Goal: Information Seeking & Learning: Learn about a topic

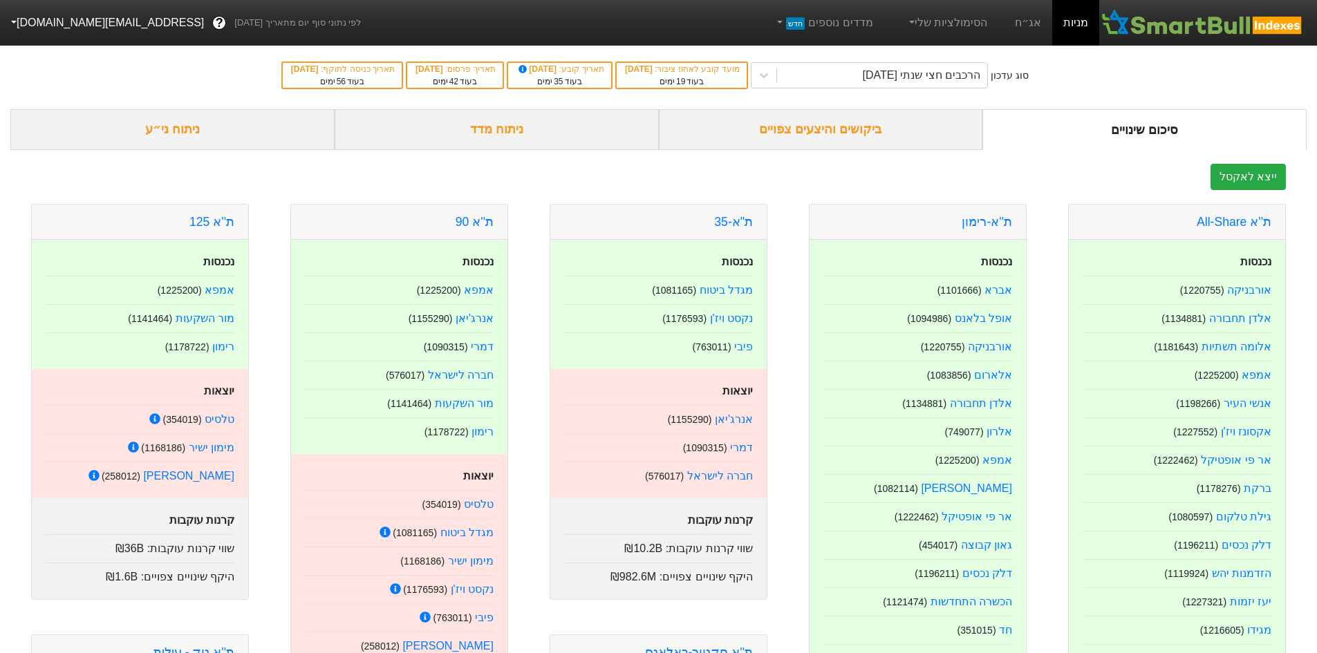
click at [826, 127] on div "ביקושים והיצעים צפויים" at bounding box center [821, 129] width 324 height 41
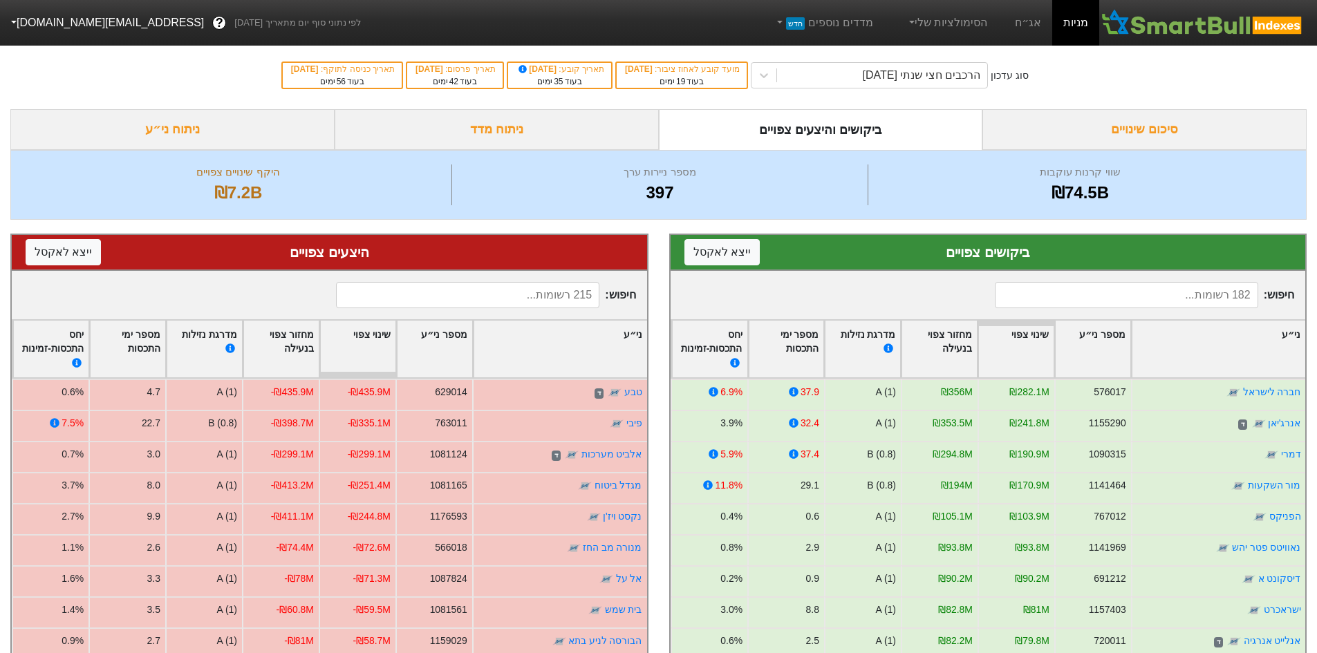
click at [277, 129] on div "ניתוח ני״ע" at bounding box center [172, 129] width 324 height 41
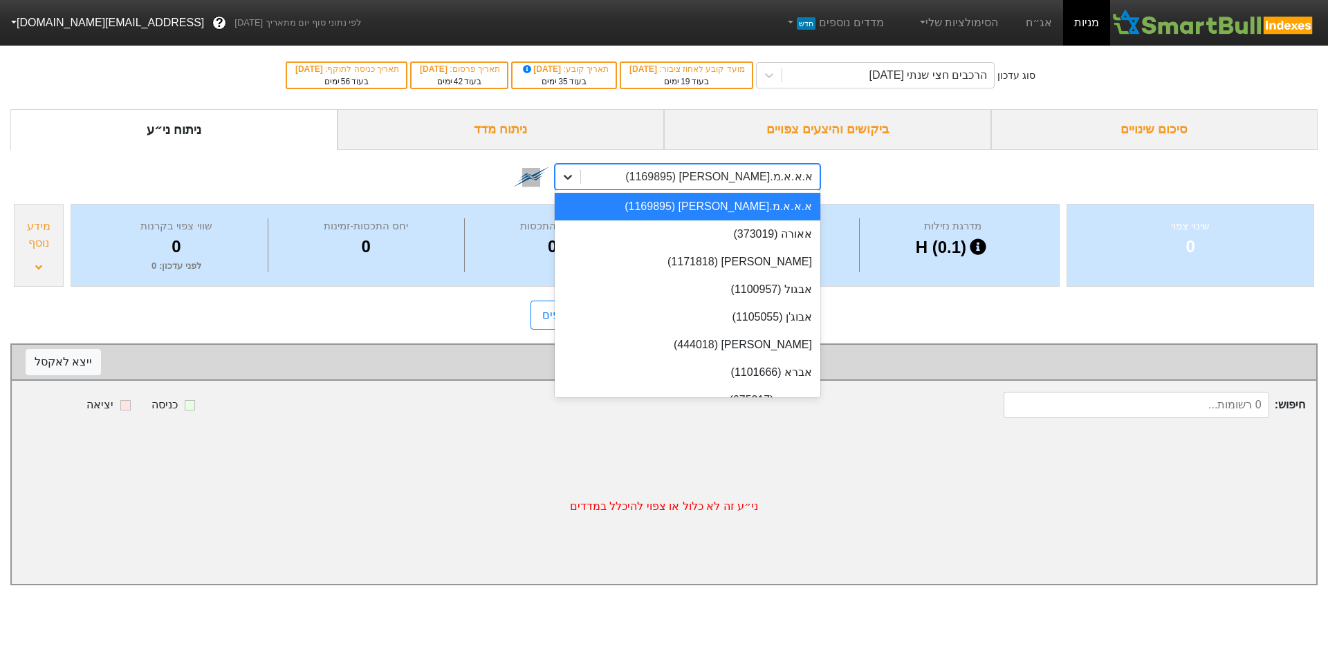
click at [571, 171] on icon at bounding box center [568, 177] width 14 height 14
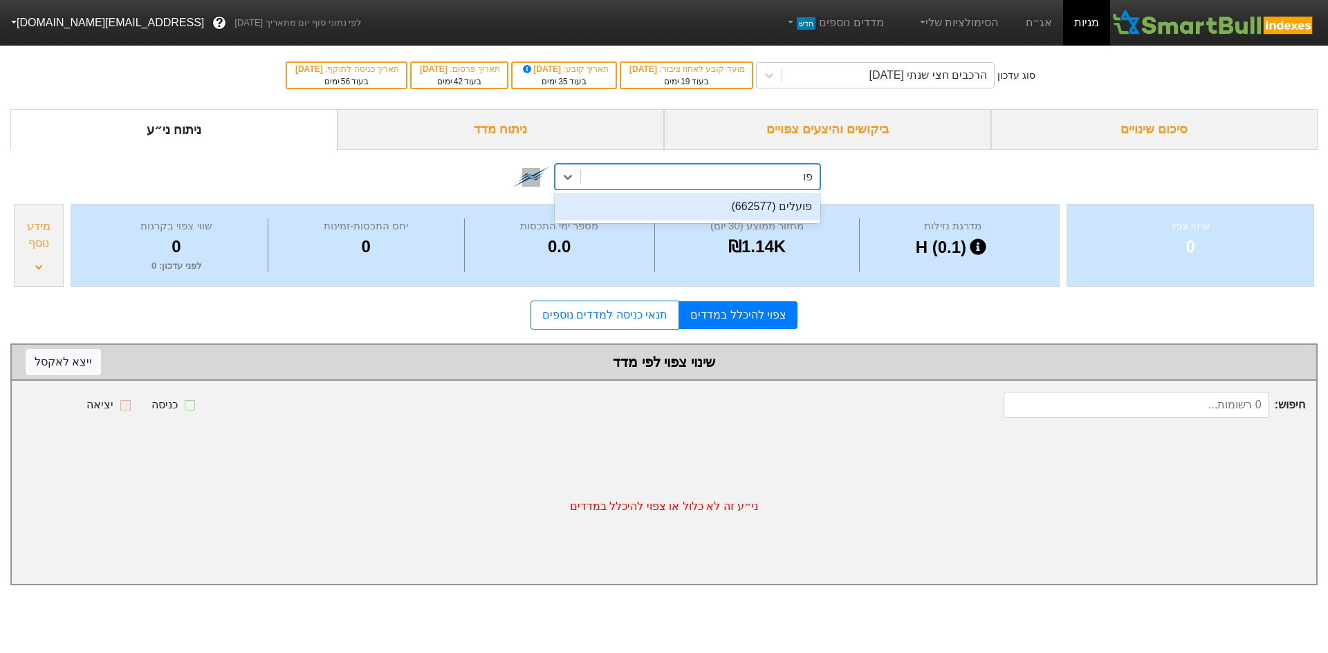
type input "פ"
type input "פועלים"
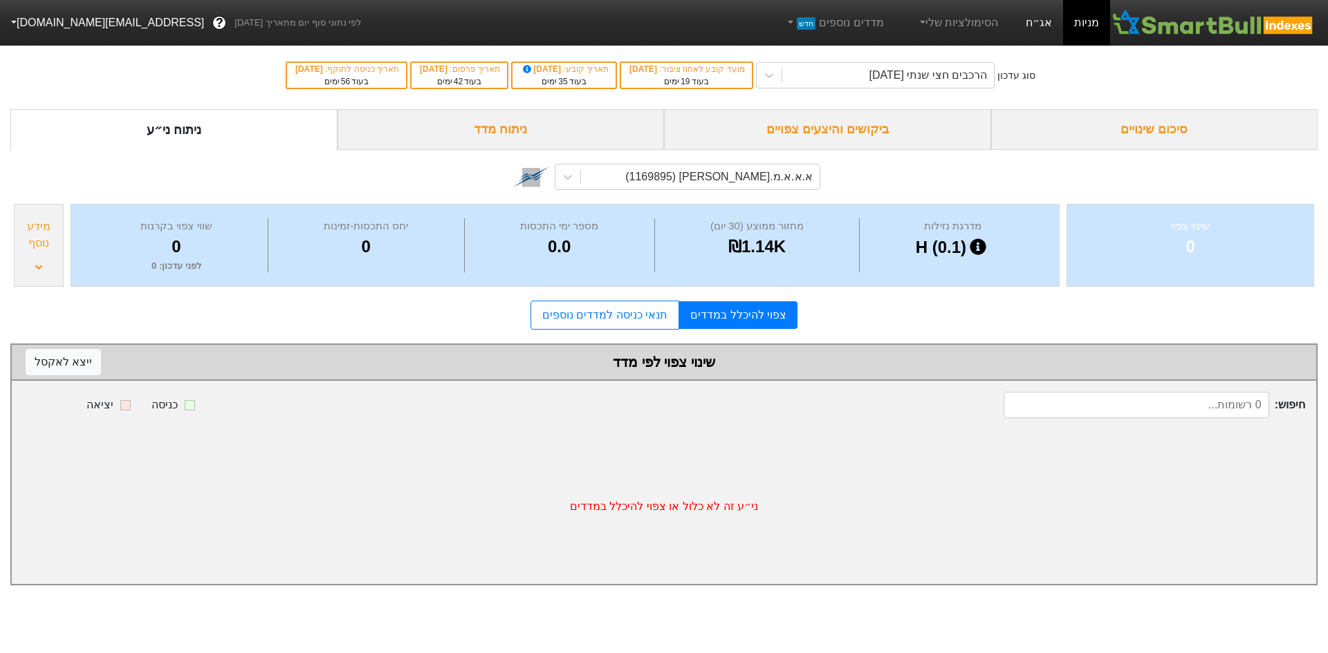
click at [1028, 19] on link "אג״ח" at bounding box center [1038, 23] width 48 height 46
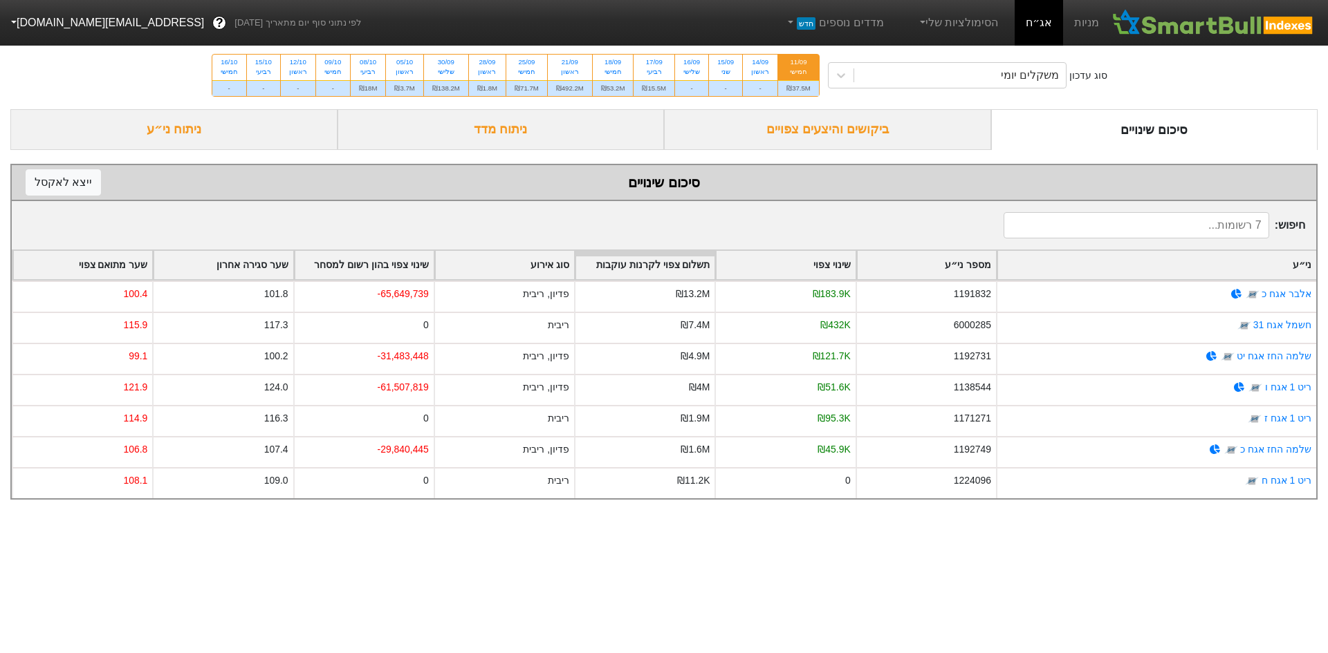
click at [1056, 224] on input at bounding box center [1136, 225] width 266 height 26
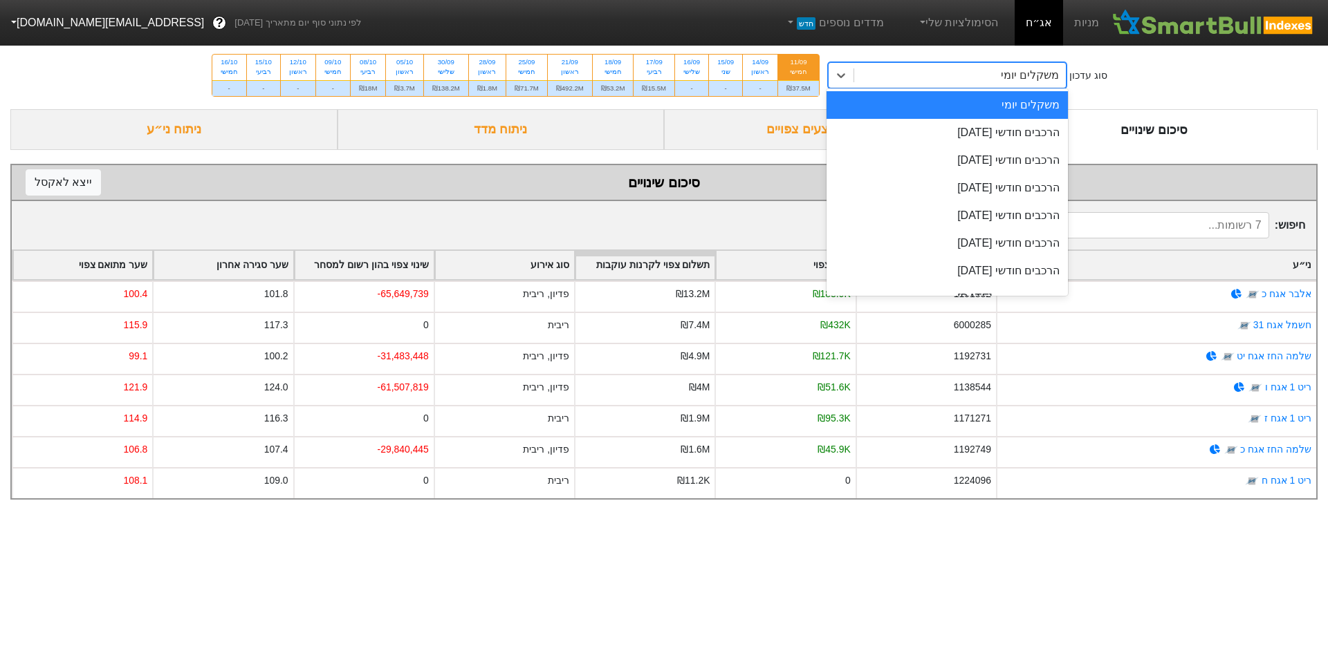
click at [902, 66] on div "משקלים יומי" at bounding box center [960, 75] width 212 height 25
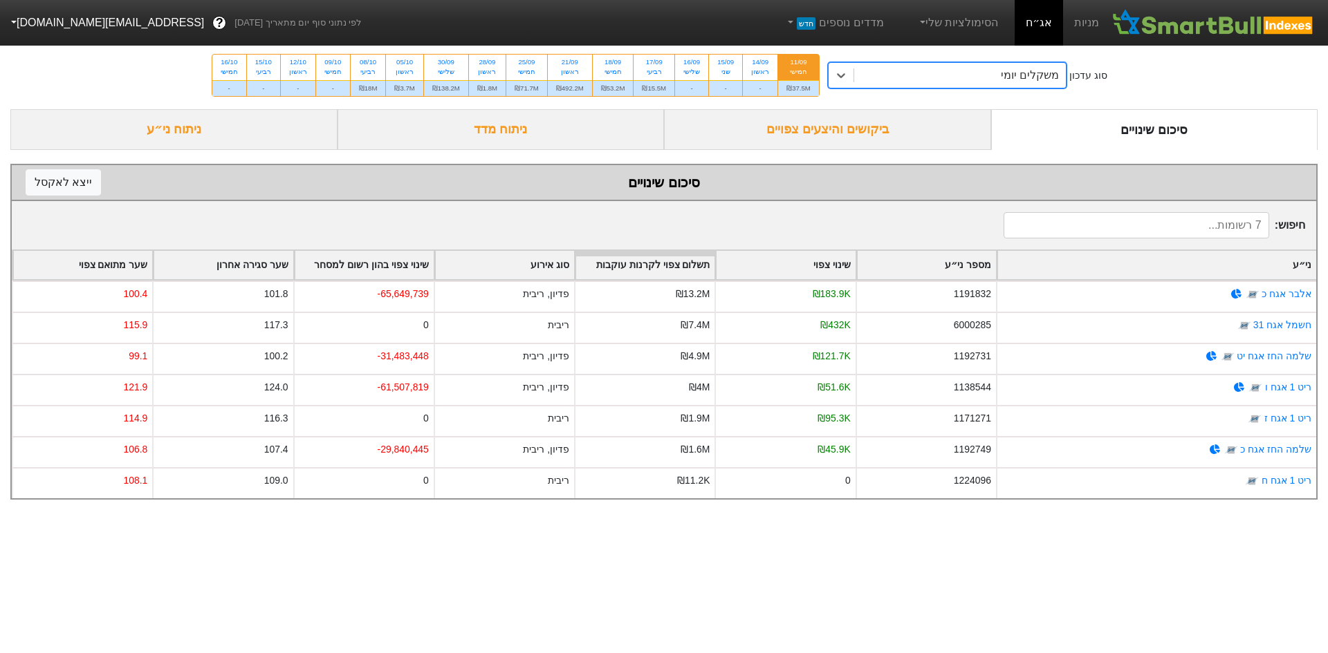
click at [244, 120] on div "ניתוח ני״ע" at bounding box center [173, 129] width 327 height 41
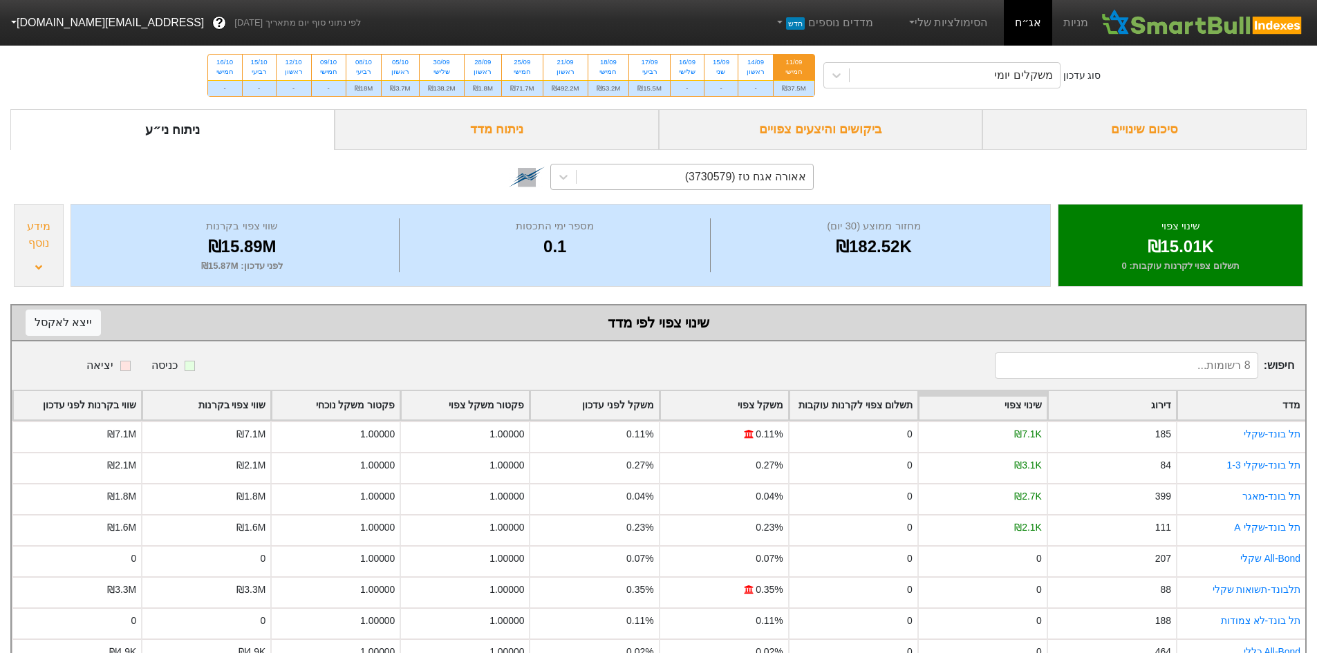
click at [605, 176] on div "אאורה אגח טז (3730579)" at bounding box center [695, 177] width 236 height 25
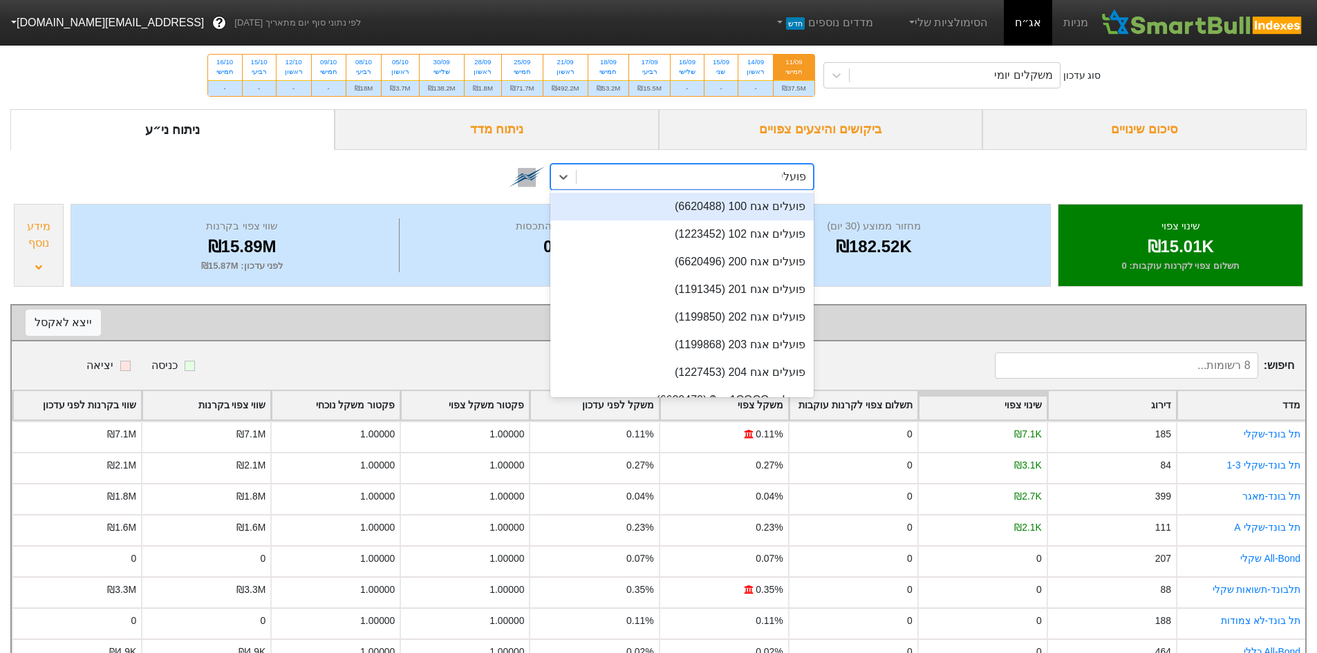
type input "פועלים"
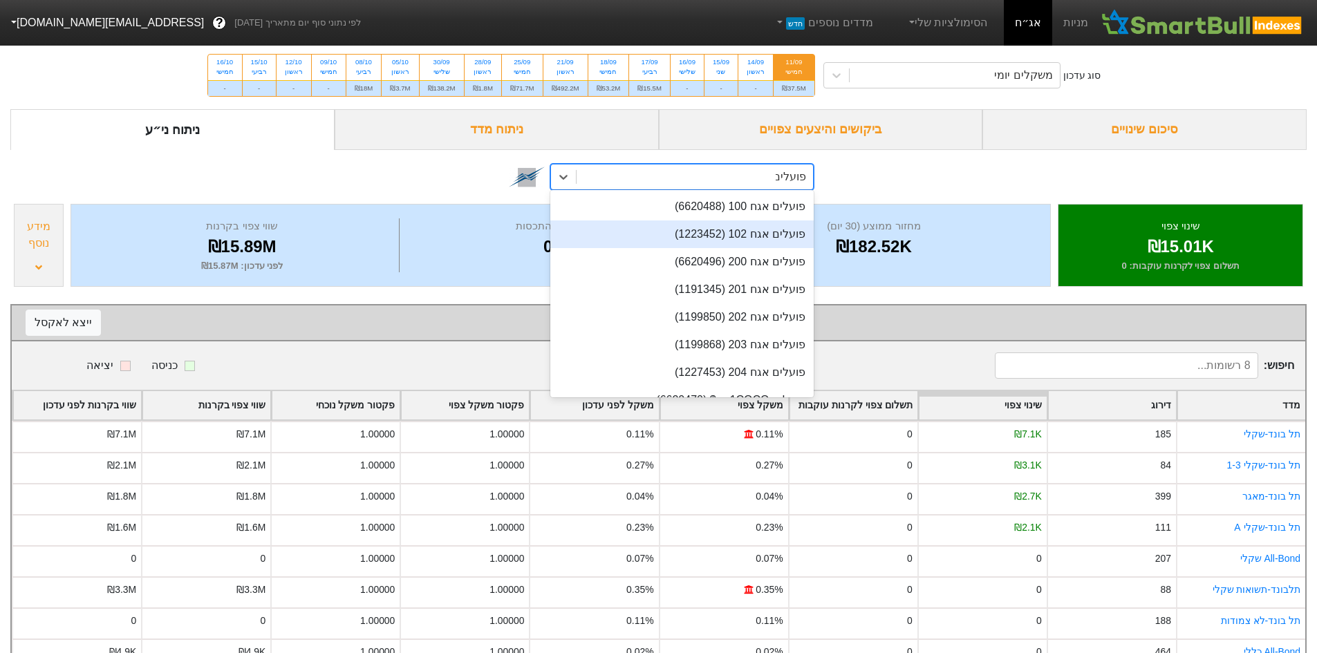
scroll to position [92, 0]
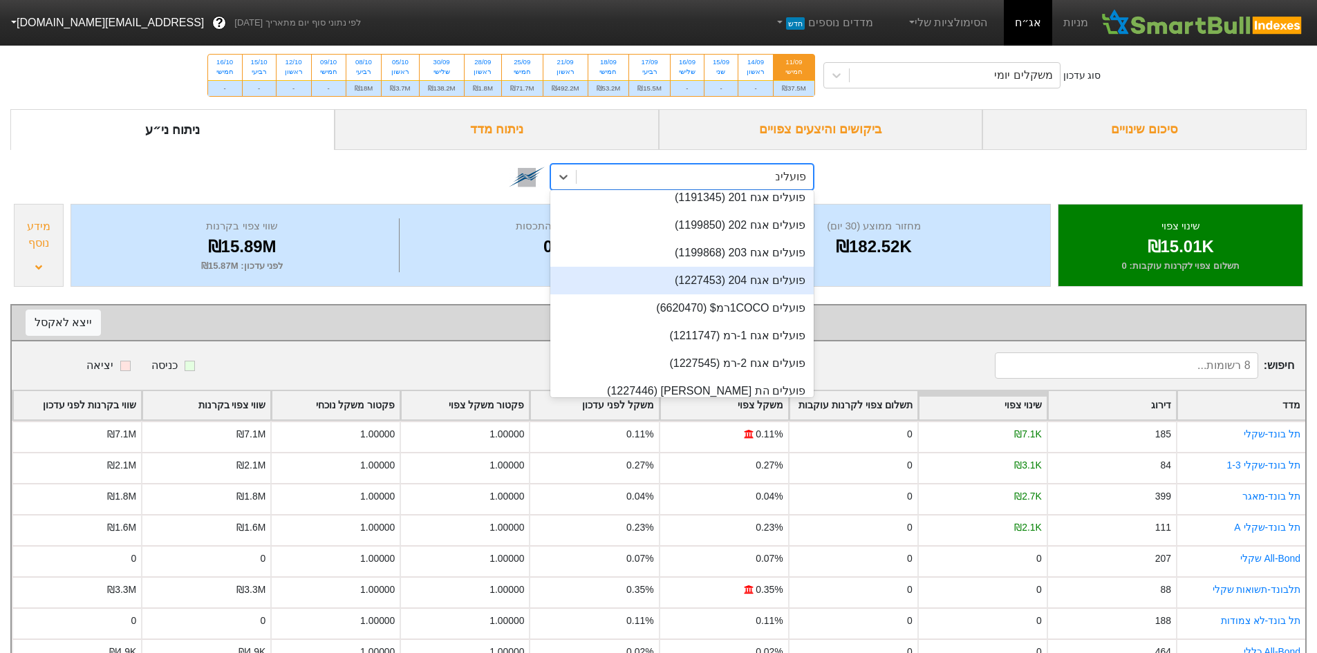
click at [719, 270] on div "פועלים אגח 204 (1227453)" at bounding box center [681, 281] width 263 height 28
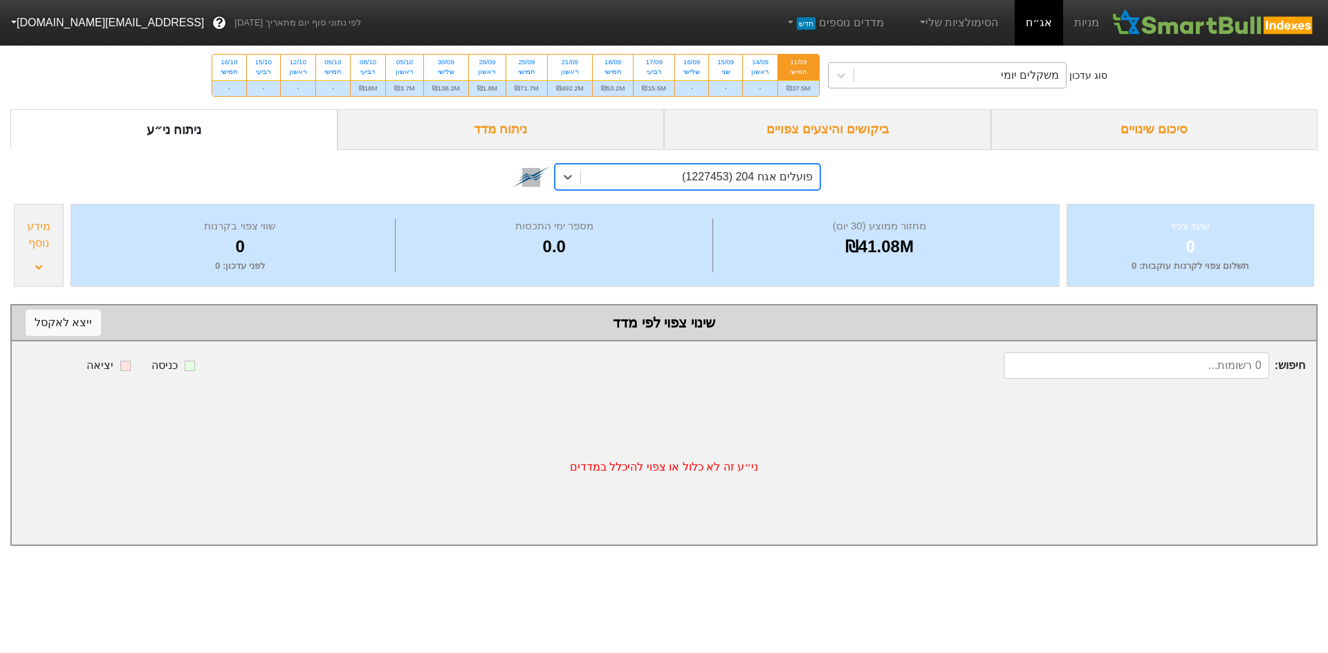
click at [921, 77] on div "משקלים יומי" at bounding box center [960, 75] width 212 height 25
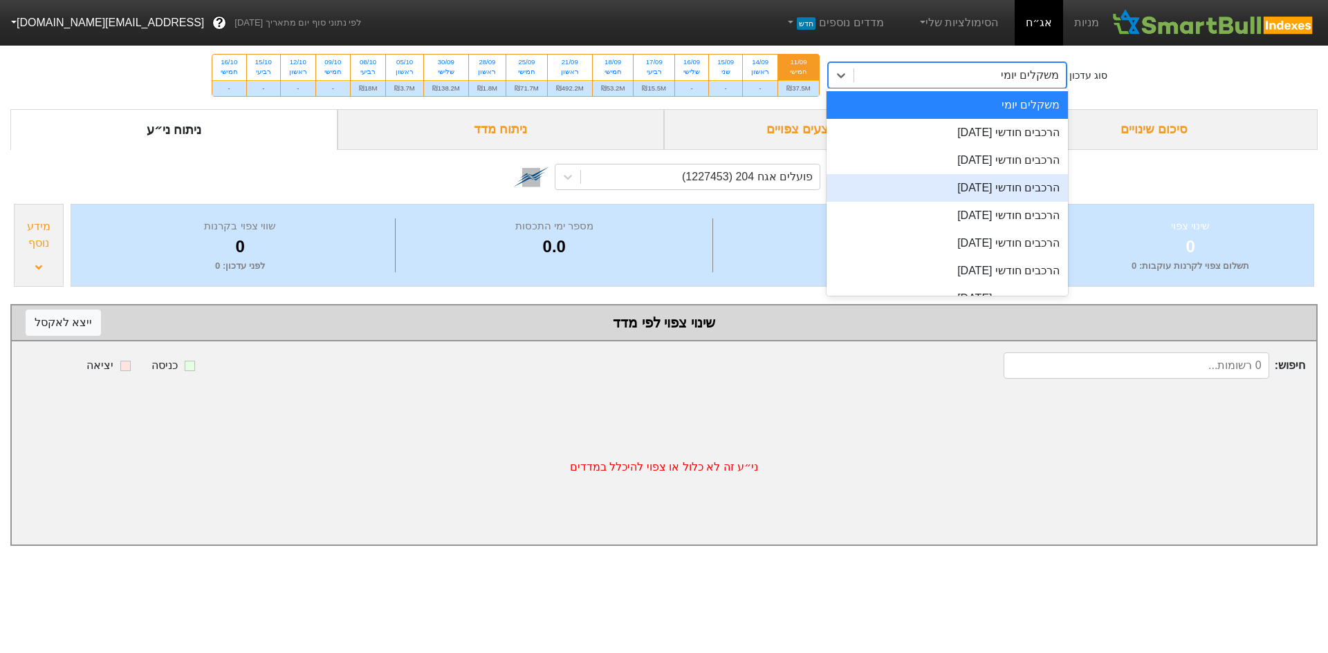
click at [989, 194] on div "הרכבים חודשי [DATE]" at bounding box center [947, 188] width 242 height 28
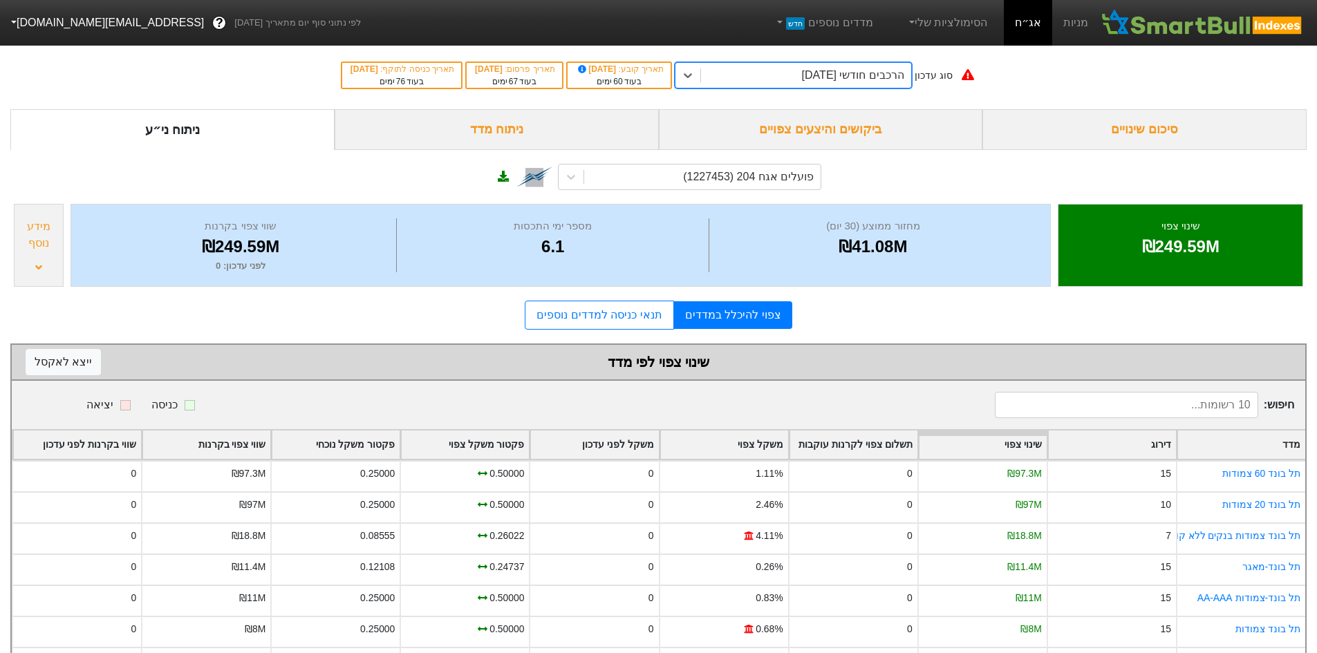
click at [883, 84] on div "הרכבים חודשי [DATE]" at bounding box center [806, 75] width 210 height 25
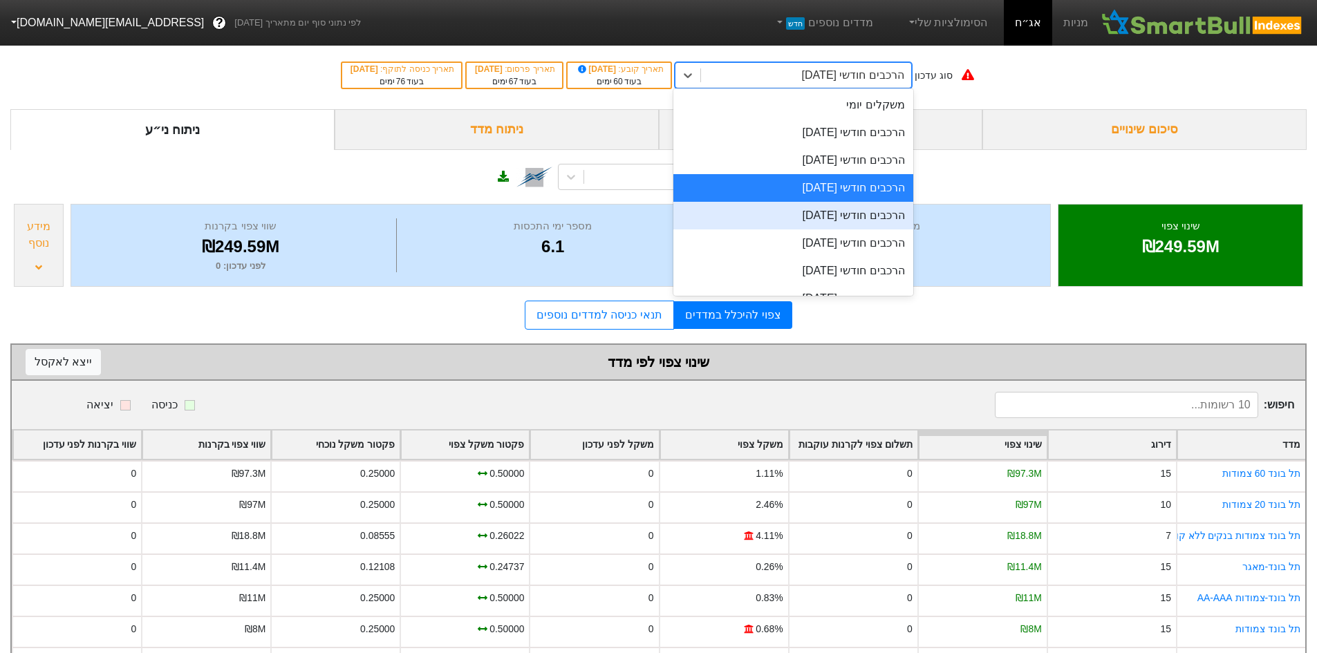
click at [899, 208] on div "הרכבים חודשי [DATE]" at bounding box center [793, 216] width 240 height 28
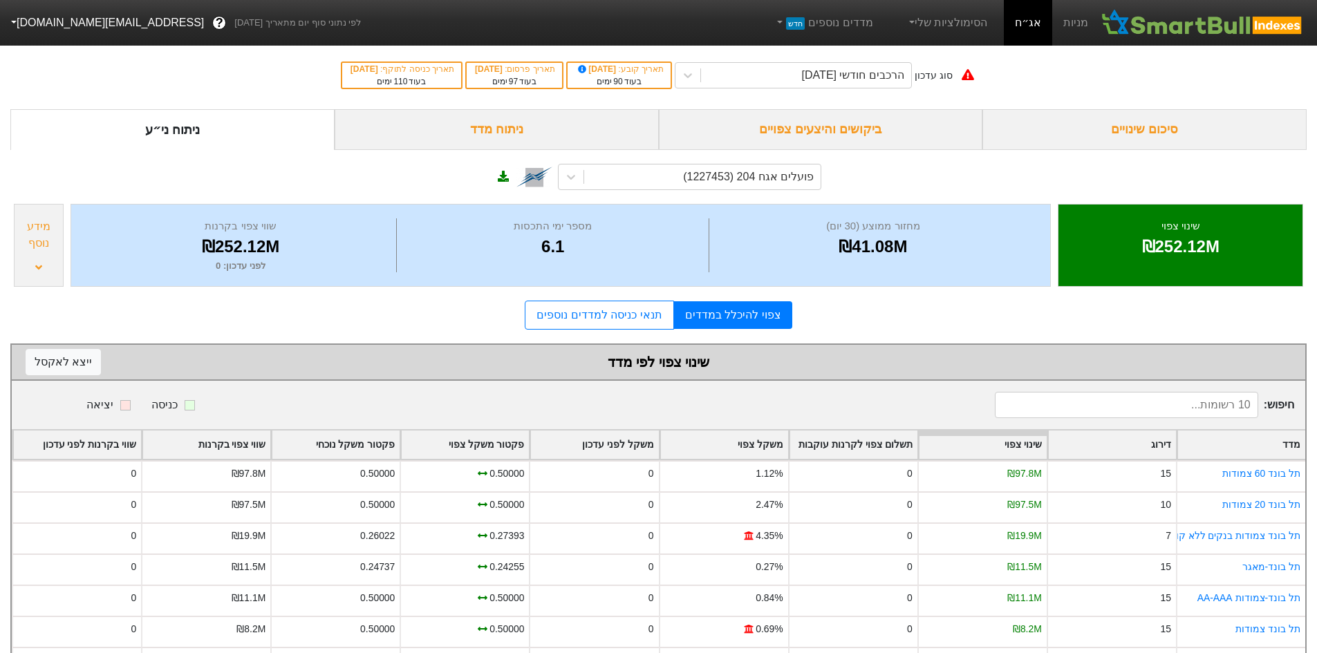
click at [873, 89] on div "סוג עדכון הרכבים חודשי [DATE] תאריך קובע : [DATE] בעוד 90 ימים תאריך פרסום : [D…" at bounding box center [658, 75] width 1317 height 68
click at [866, 82] on div "הרכבים חודשי [DATE]" at bounding box center [853, 75] width 102 height 17
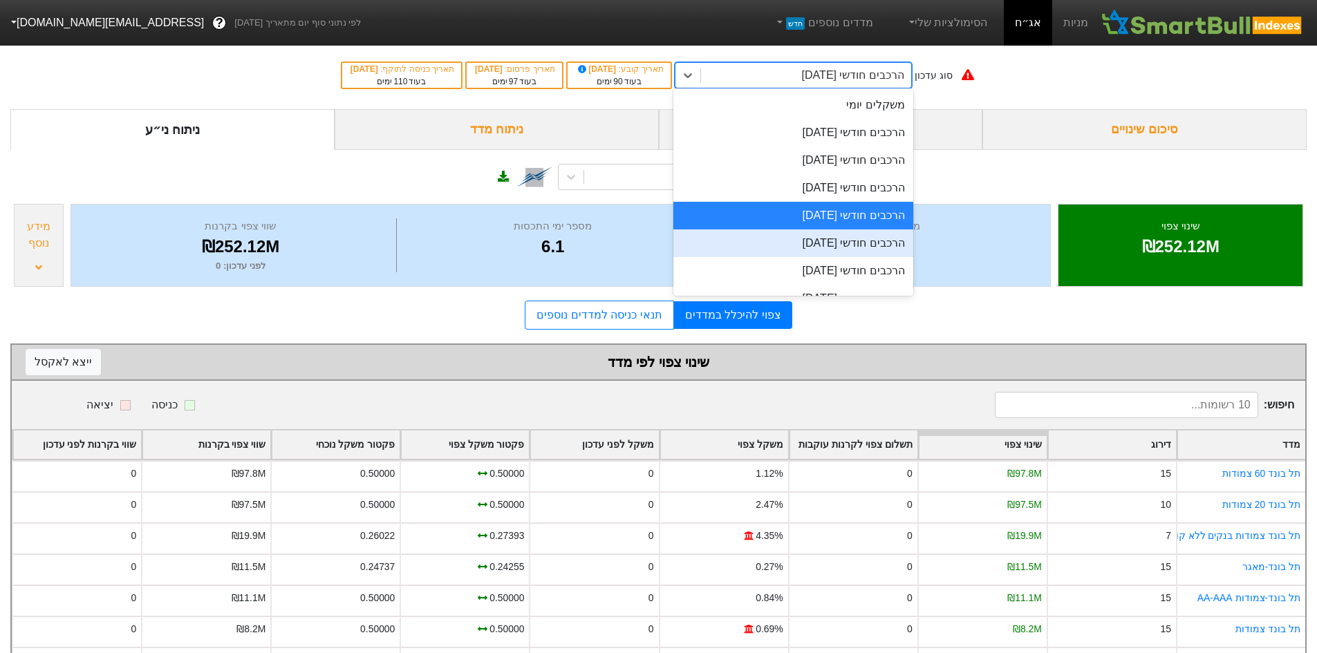
click at [875, 234] on div "הרכבים חודשי [DATE]" at bounding box center [793, 244] width 240 height 28
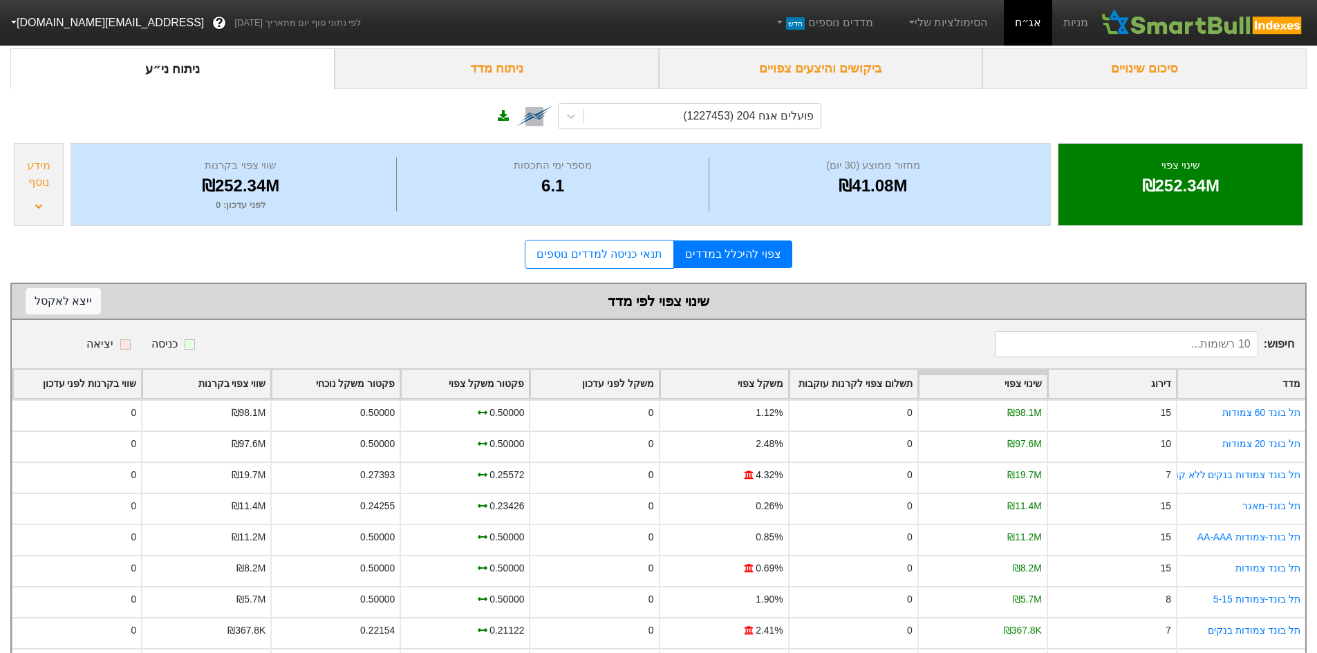
scroll to position [144, 0]
